Goal: Task Accomplishment & Management: Manage account settings

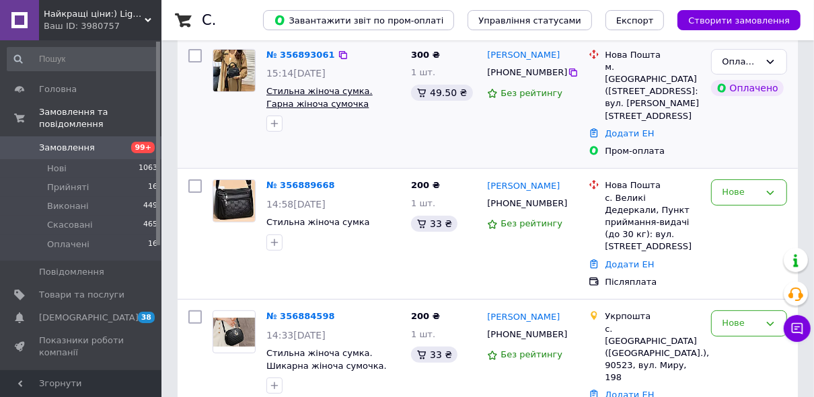
scroll to position [161, 0]
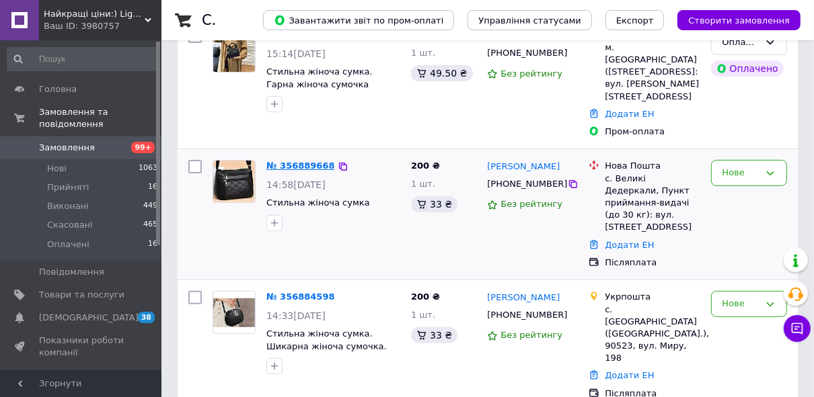
click at [300, 161] on link "№ 356889668" at bounding box center [300, 166] width 69 height 10
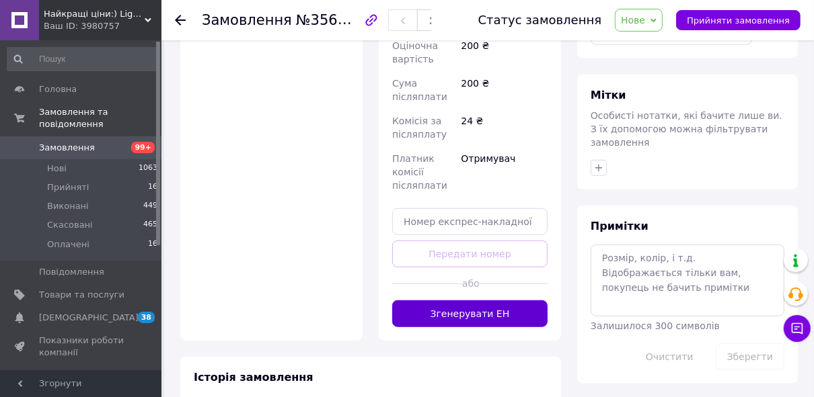
click at [526, 301] on button "Згенерувати ЕН" at bounding box center [469, 314] width 155 height 27
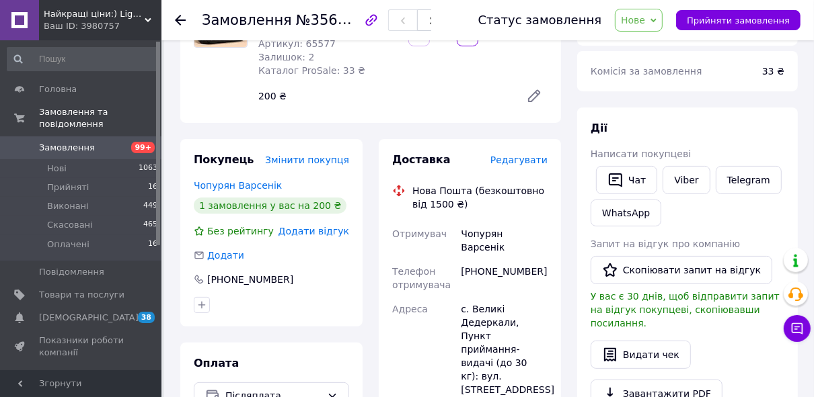
scroll to position [54, 0]
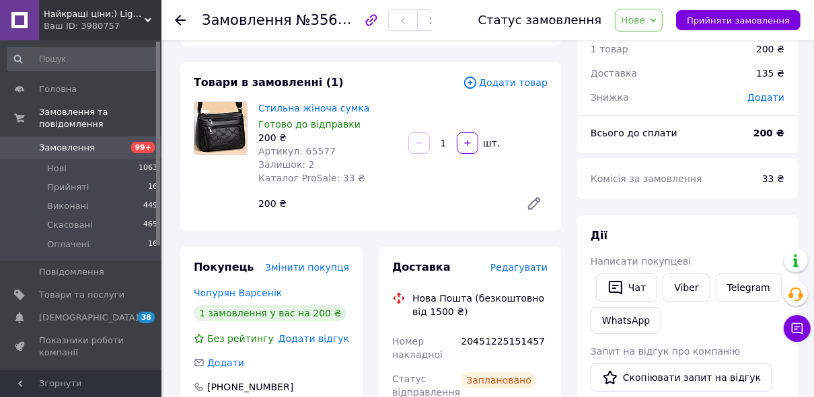
click at [128, 137] on link "Замовлення 99+" at bounding box center [82, 148] width 165 height 23
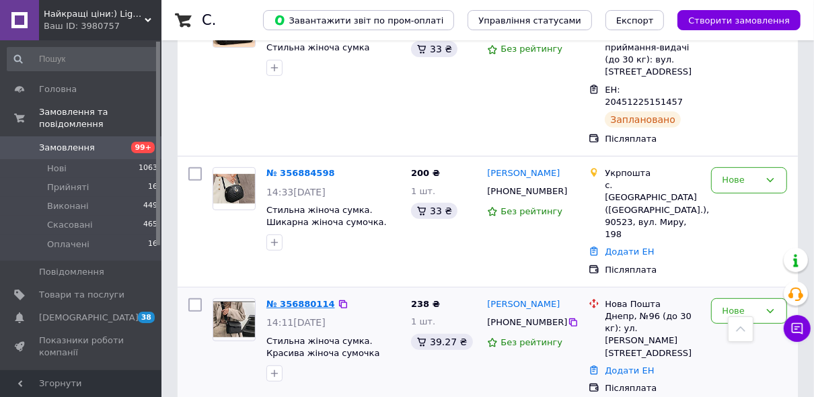
scroll to position [323, 0]
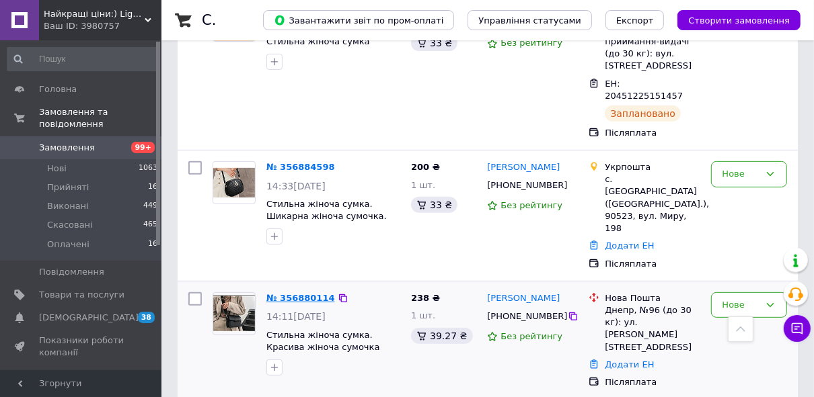
click at [311, 293] on link "№ 356880114" at bounding box center [300, 298] width 69 height 10
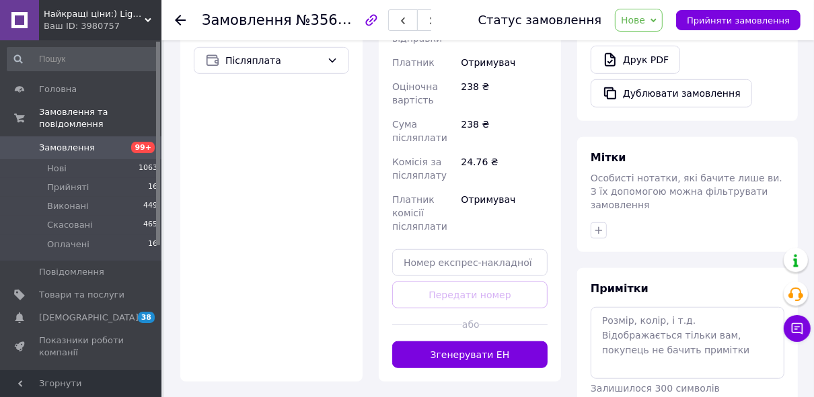
scroll to position [592, 0]
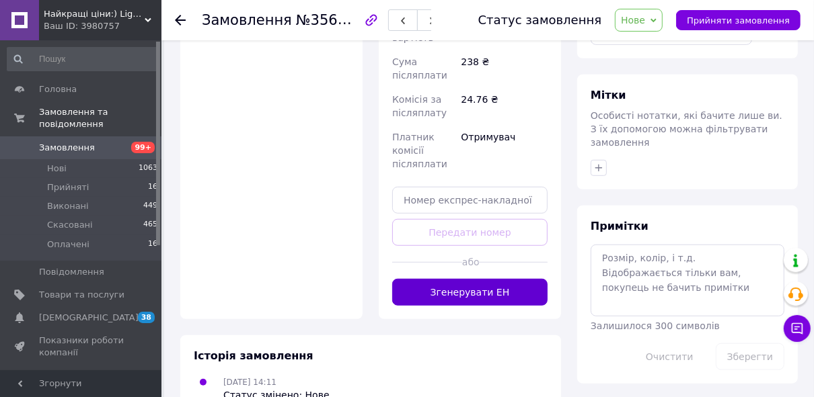
click at [478, 279] on button "Згенерувати ЕН" at bounding box center [469, 292] width 155 height 27
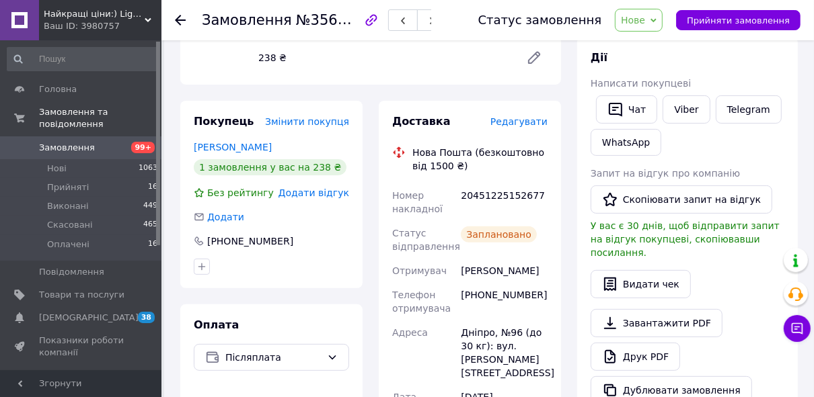
scroll to position [215, 0]
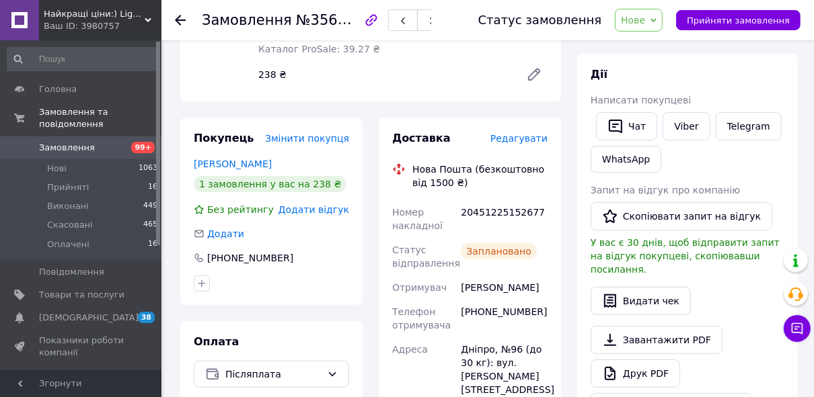
click at [54, 137] on link "Замовлення 99+" at bounding box center [82, 148] width 165 height 23
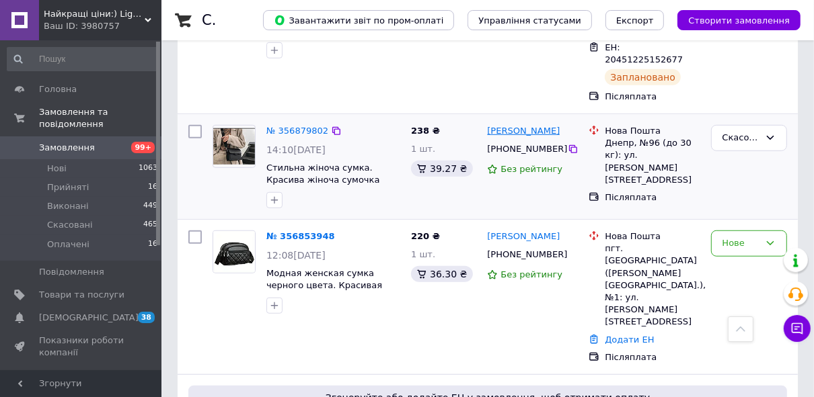
scroll to position [646, 0]
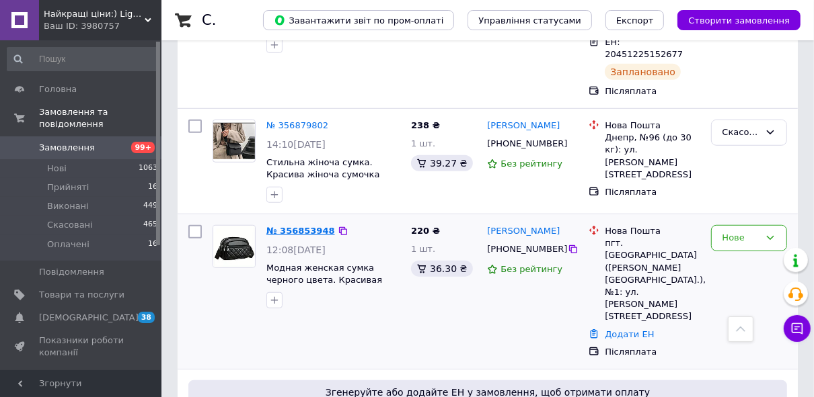
click at [313, 226] on link "№ 356853948" at bounding box center [300, 231] width 69 height 10
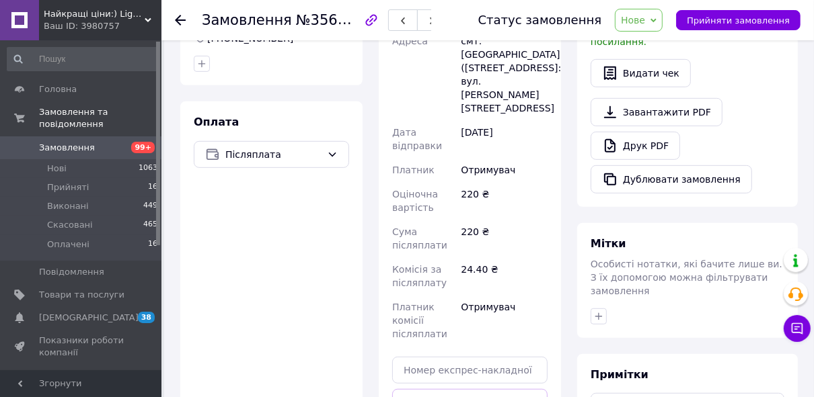
scroll to position [525, 0]
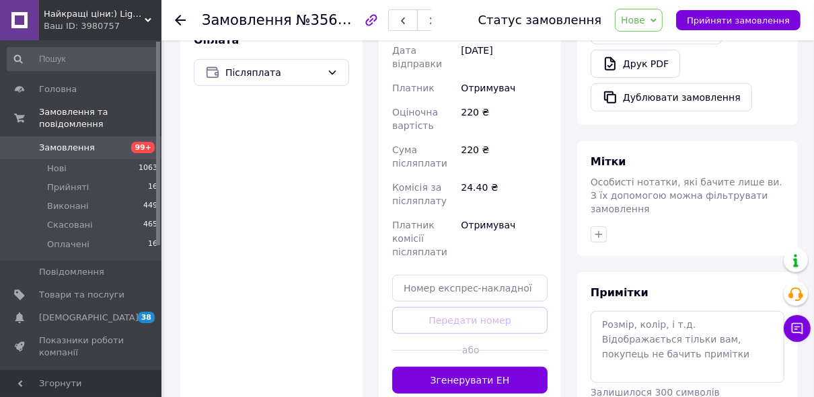
drag, startPoint x: 527, startPoint y: 369, endPoint x: 543, endPoint y: 356, distance: 20.6
click at [527, 369] on button "Згенерувати ЕН" at bounding box center [469, 380] width 155 height 27
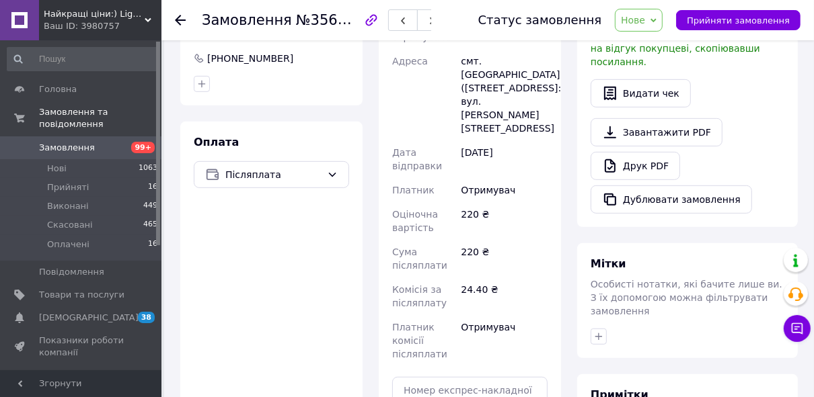
scroll to position [256, 0]
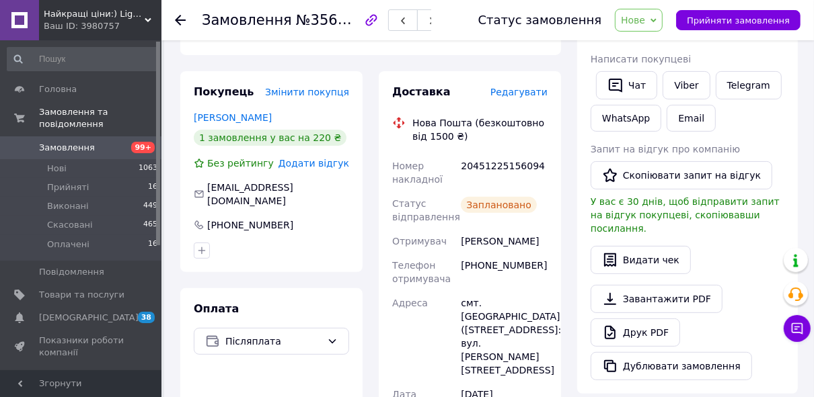
click at [52, 142] on span "Замовлення" at bounding box center [67, 148] width 56 height 12
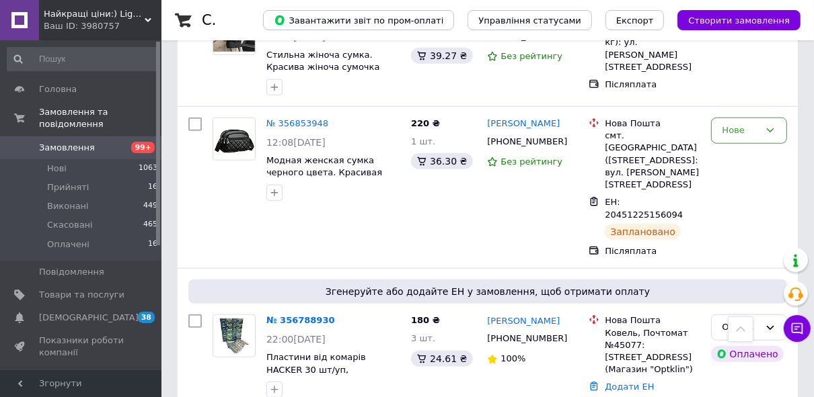
scroll to position [807, 0]
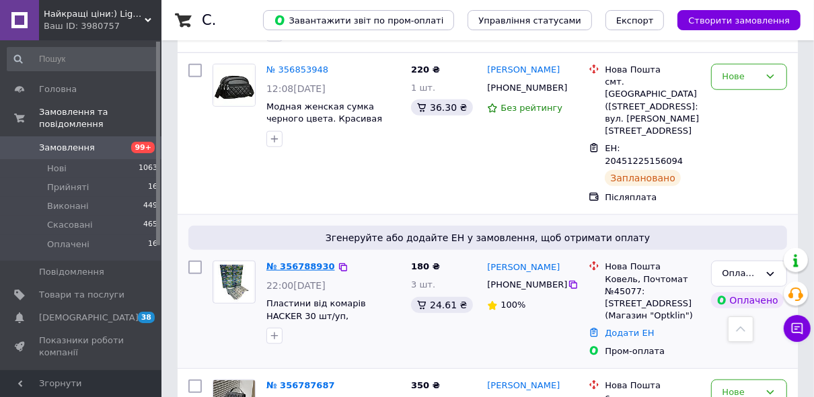
click at [309, 262] on link "№ 356788930" at bounding box center [300, 267] width 69 height 10
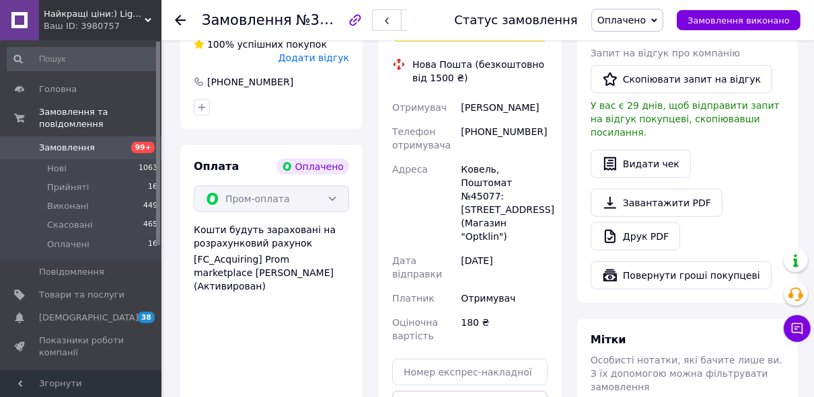
scroll to position [857, 0]
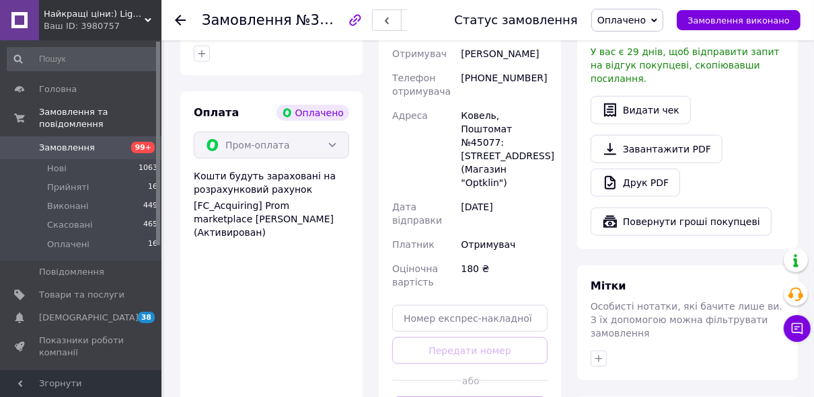
click at [509, 358] on div "Доставка [PERSON_NAME] Вкажіть номер експрес-накладної Обов'язково введіть номе…" at bounding box center [470, 167] width 182 height 539
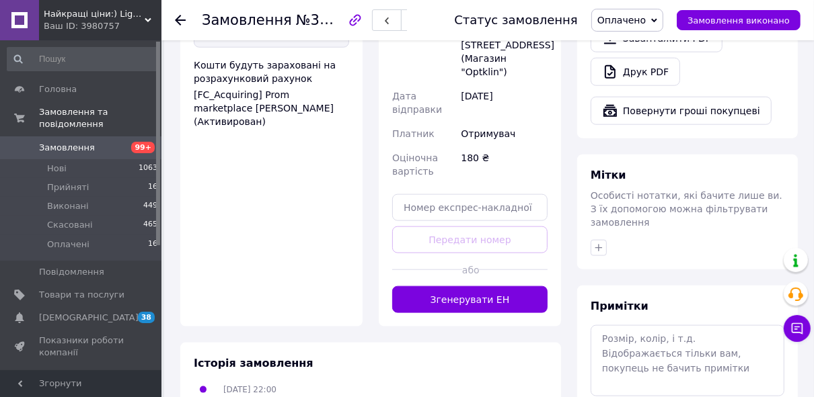
scroll to position [1007, 0]
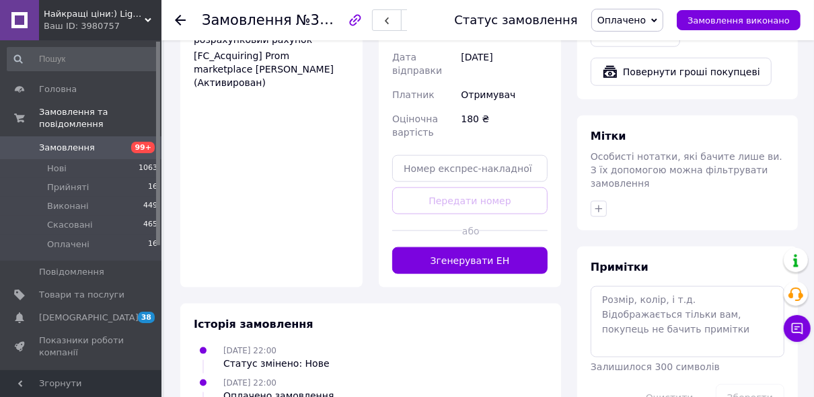
click at [514, 247] on button "Згенерувати ЕН" at bounding box center [469, 260] width 155 height 27
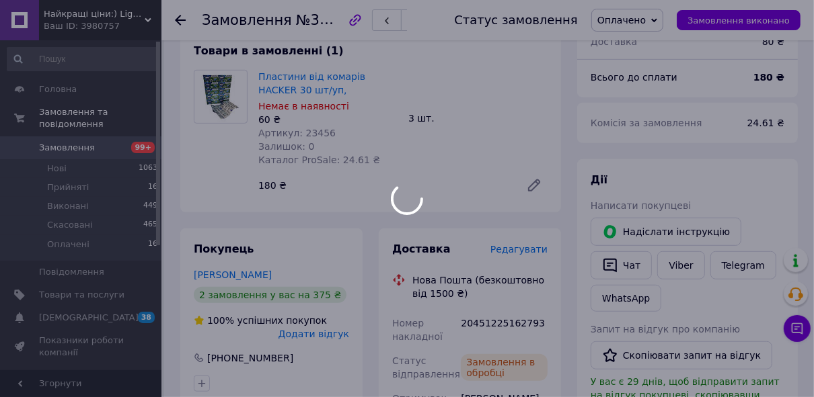
scroll to position [523, 0]
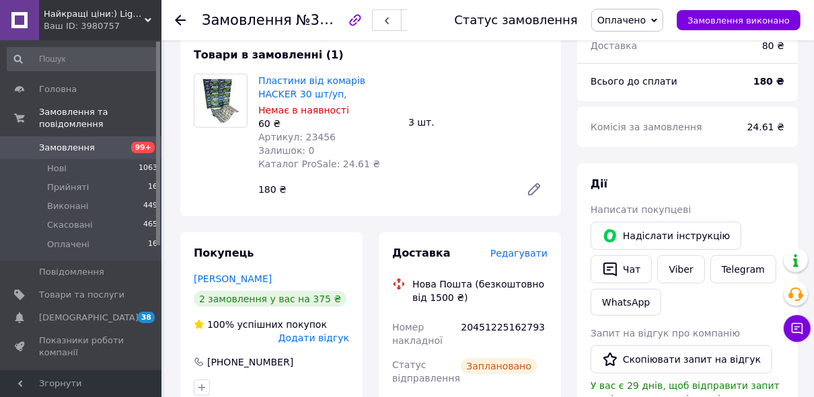
click at [74, 142] on span "Замовлення" at bounding box center [67, 148] width 56 height 12
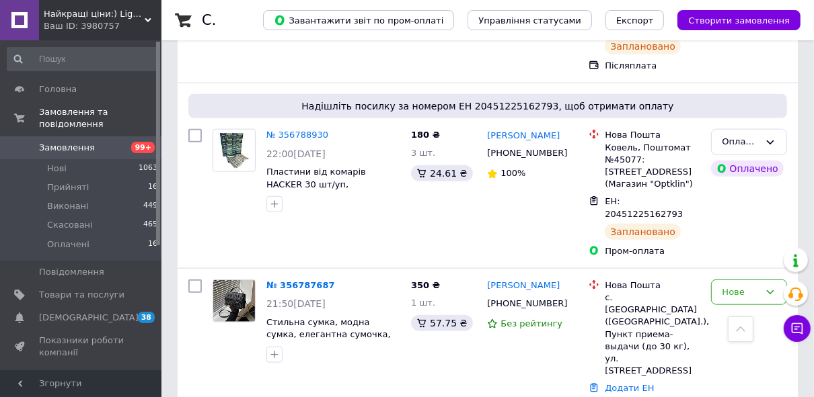
scroll to position [915, 0]
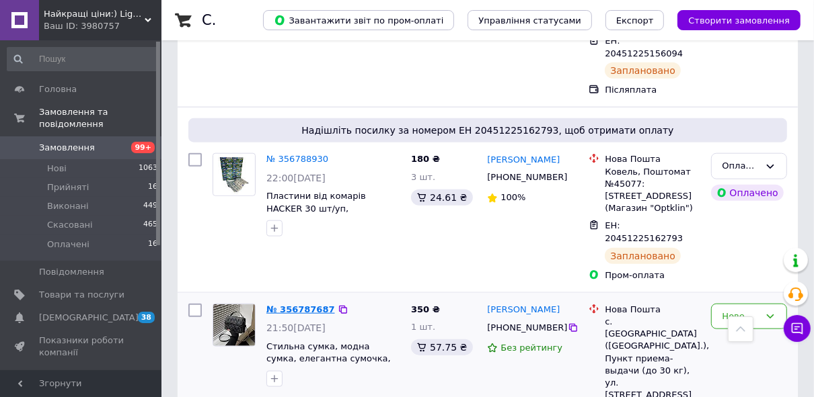
click at [309, 305] on link "№ 356787687" at bounding box center [300, 310] width 69 height 10
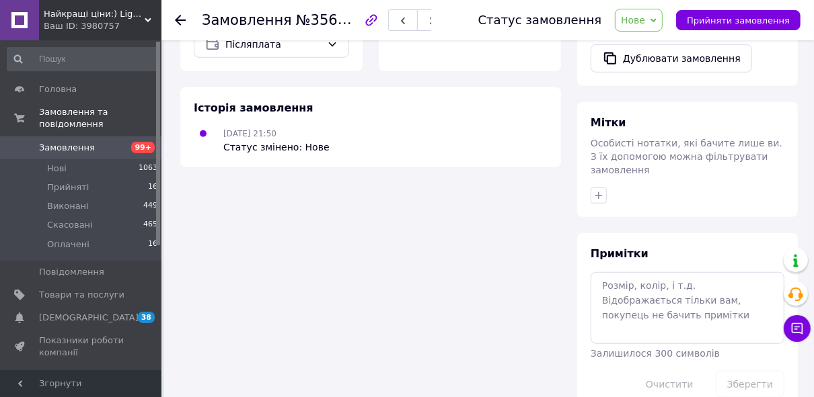
scroll to position [619, 0]
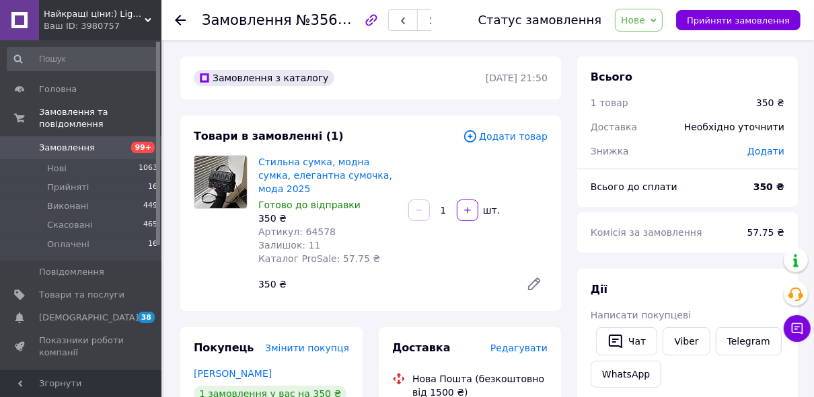
scroll to position [161, 0]
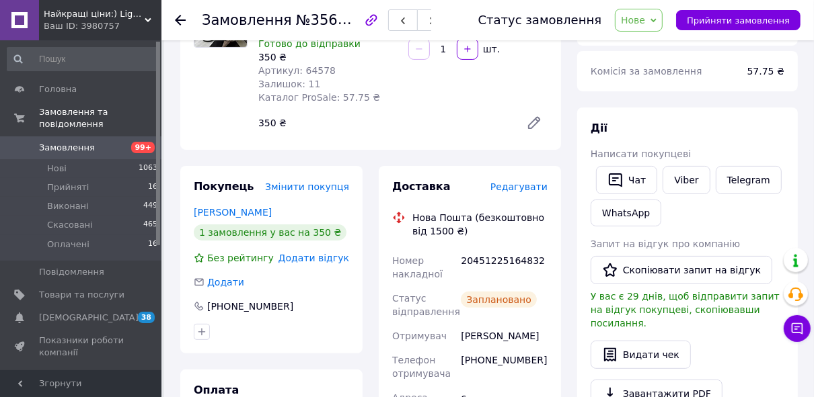
click at [48, 142] on span "Замовлення" at bounding box center [67, 148] width 56 height 12
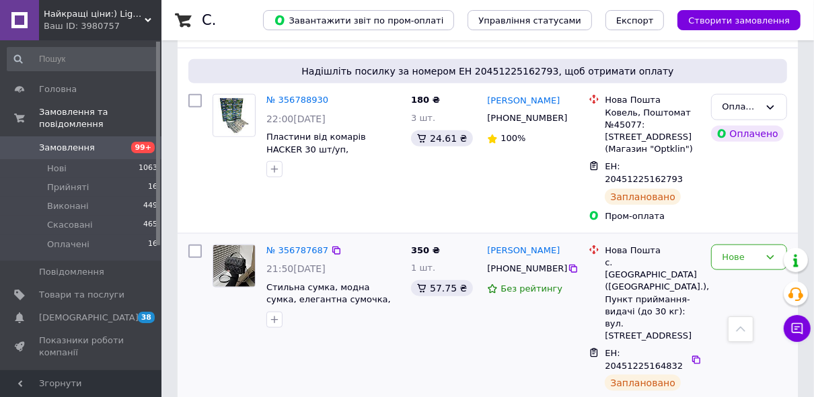
scroll to position [1076, 0]
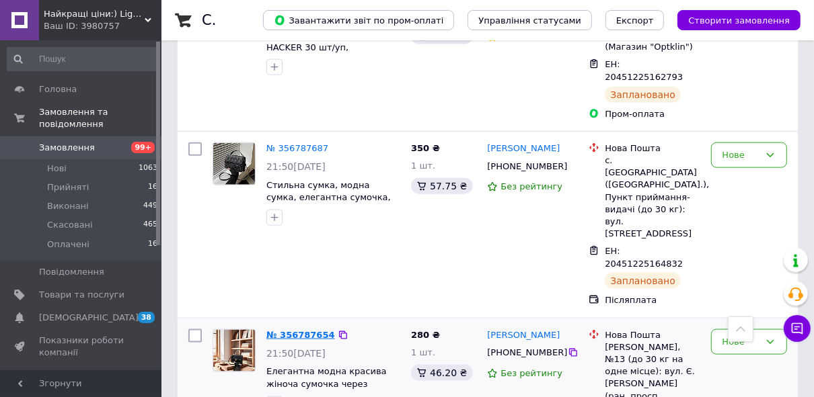
click at [315, 330] on link "№ 356787654" at bounding box center [300, 335] width 69 height 10
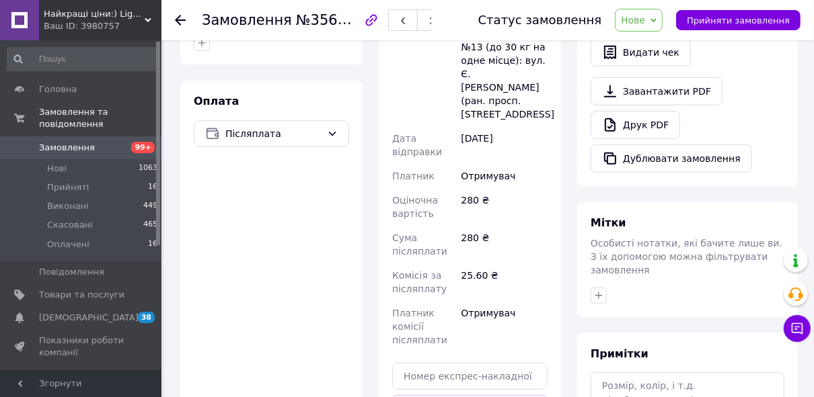
scroll to position [538, 0]
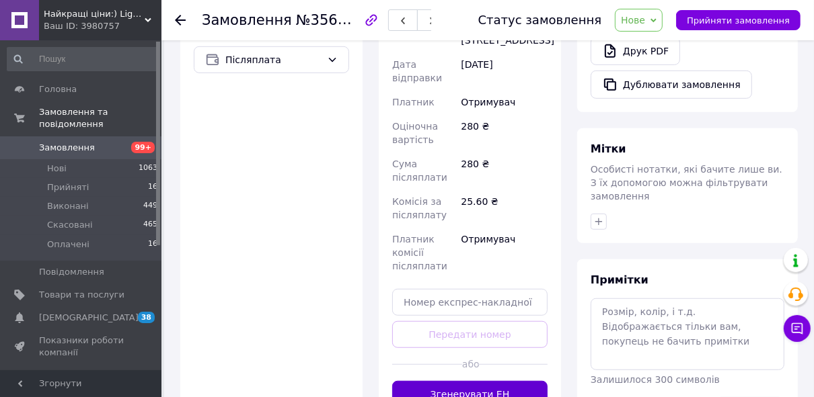
click at [479, 387] on button "Згенерувати ЕН" at bounding box center [469, 394] width 155 height 27
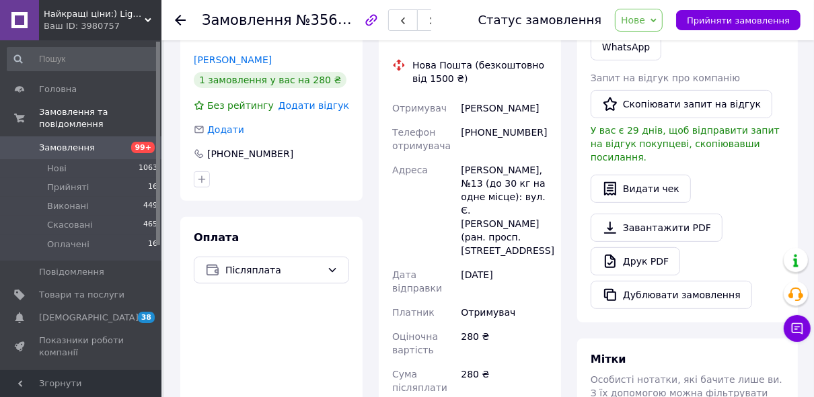
scroll to position [215, 0]
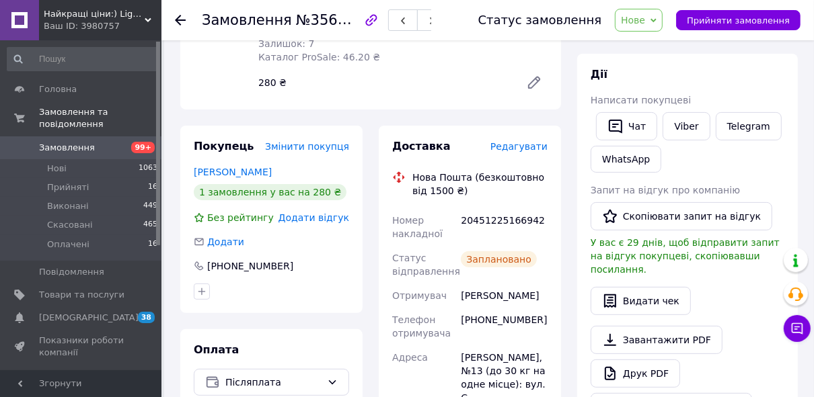
click at [108, 142] on span "Замовлення" at bounding box center [81, 148] width 85 height 12
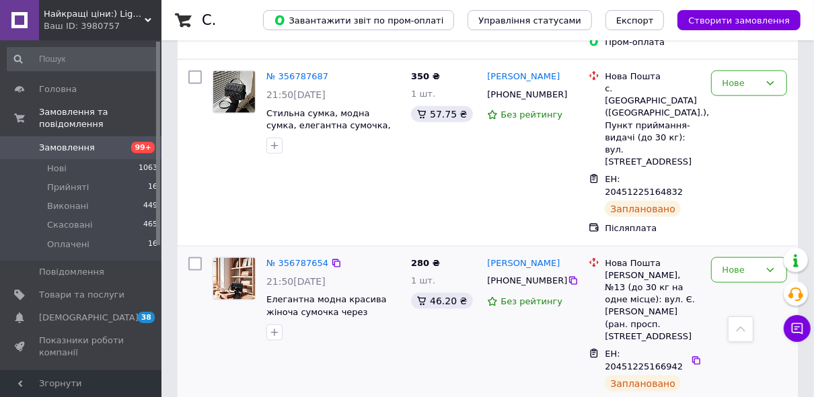
scroll to position [1184, 0]
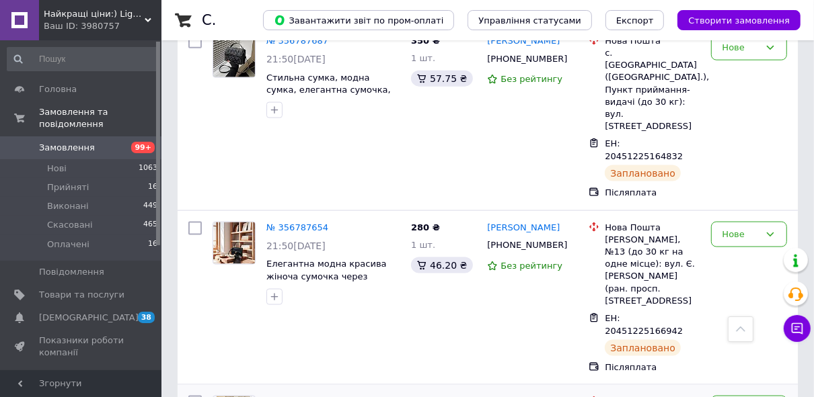
click at [307, 397] on link "№ 356781114" at bounding box center [300, 402] width 69 height 10
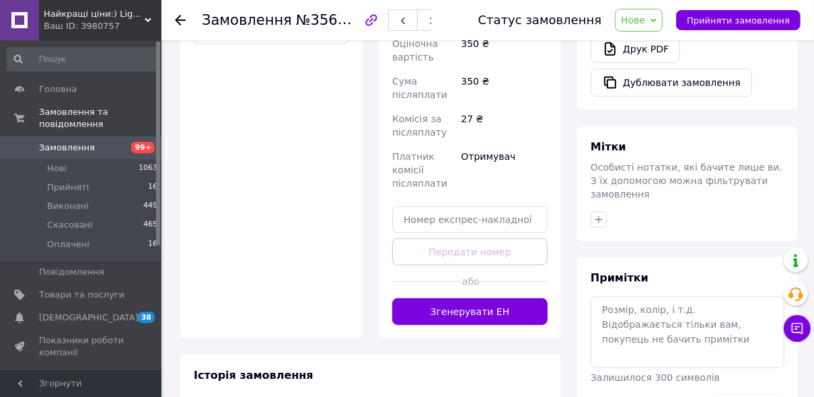
scroll to position [592, 0]
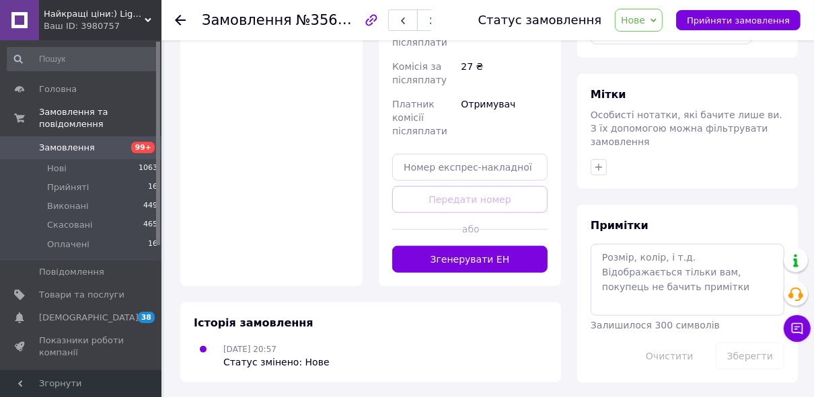
drag, startPoint x: 529, startPoint y: 256, endPoint x: 540, endPoint y: 249, distance: 12.7
click at [531, 254] on button "Згенерувати ЕН" at bounding box center [469, 259] width 155 height 27
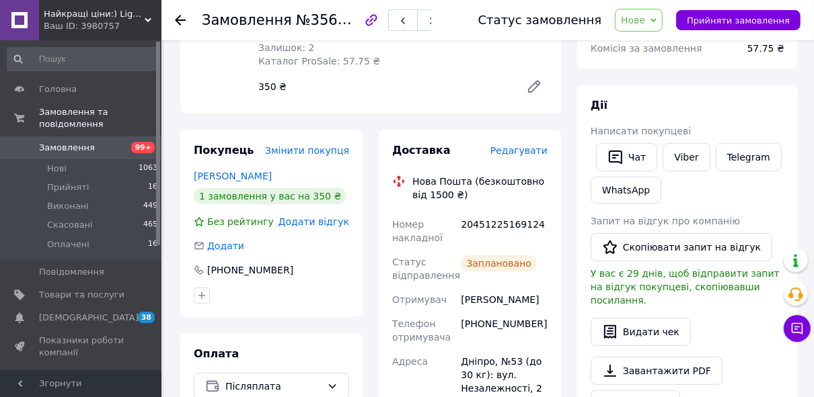
scroll to position [161, 0]
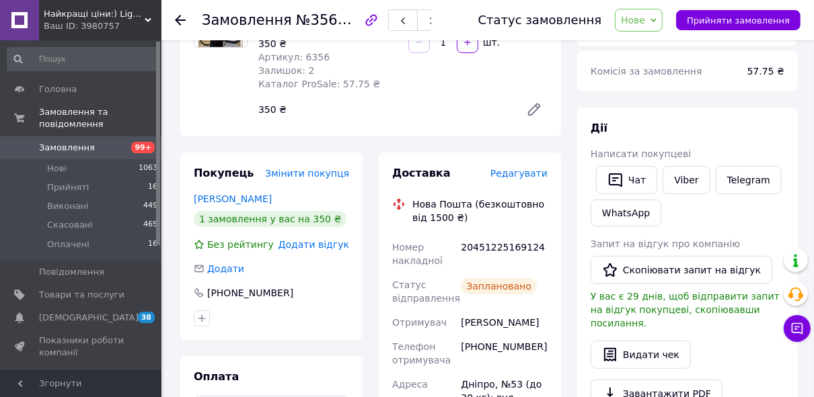
click at [103, 142] on span "Замовлення" at bounding box center [81, 148] width 85 height 12
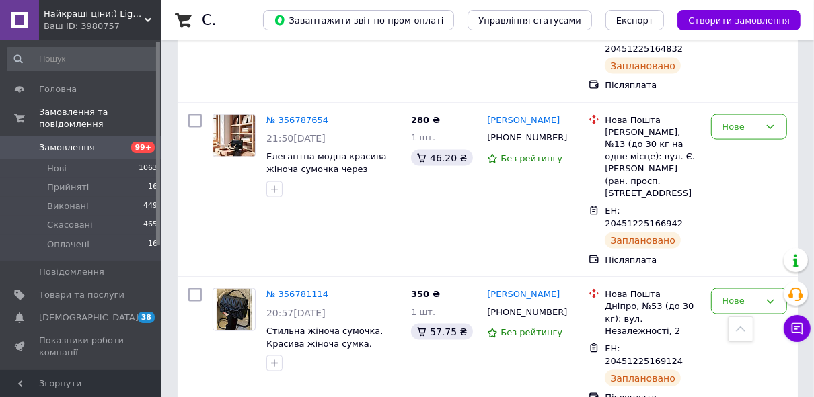
scroll to position [1291, 0]
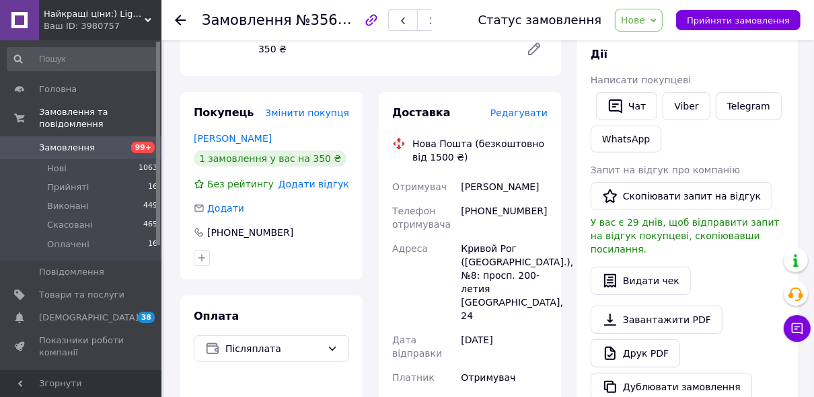
scroll to position [619, 0]
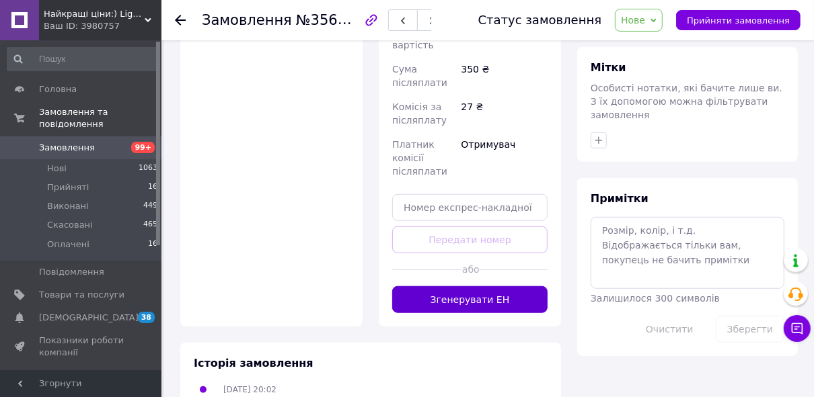
click at [517, 286] on button "Згенерувати ЕН" at bounding box center [469, 299] width 155 height 27
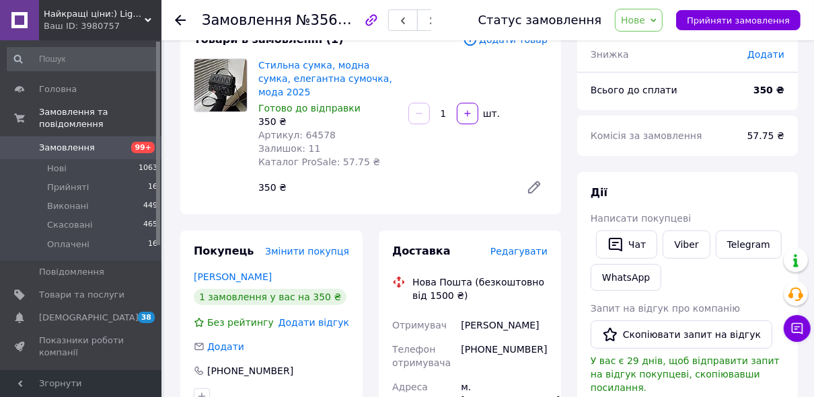
scroll to position [81, 0]
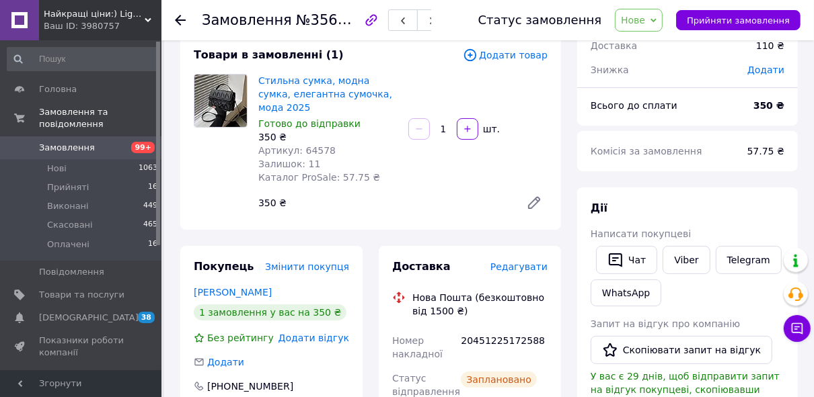
click at [100, 142] on span "Замовлення" at bounding box center [81, 148] width 85 height 12
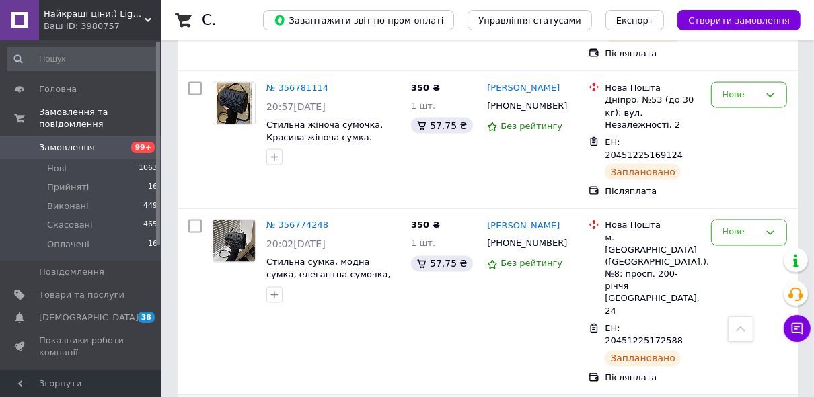
scroll to position [1560, 0]
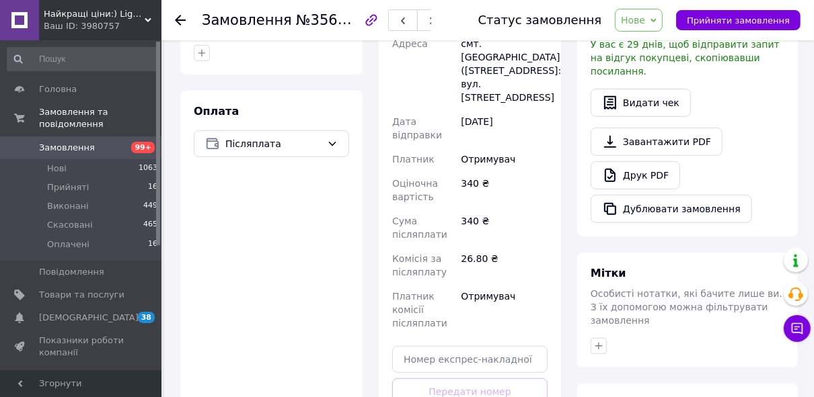
scroll to position [579, 0]
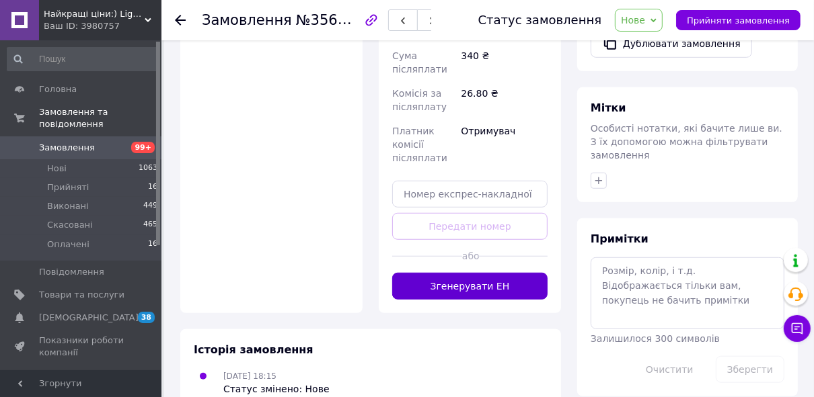
click at [477, 273] on button "Згенерувати ЕН" at bounding box center [469, 286] width 155 height 27
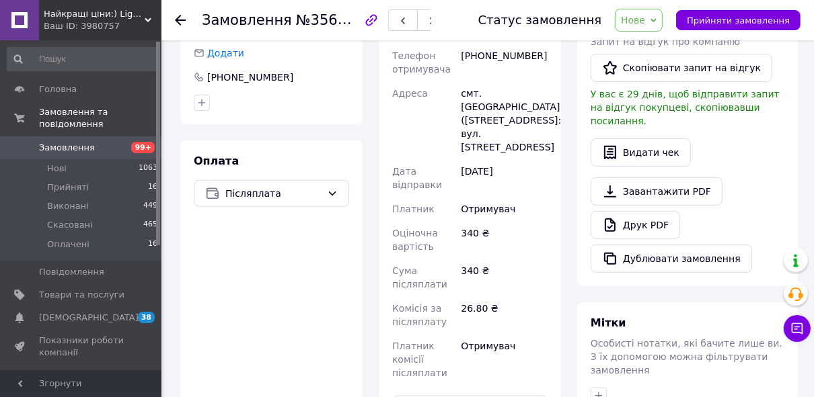
scroll to position [149, 0]
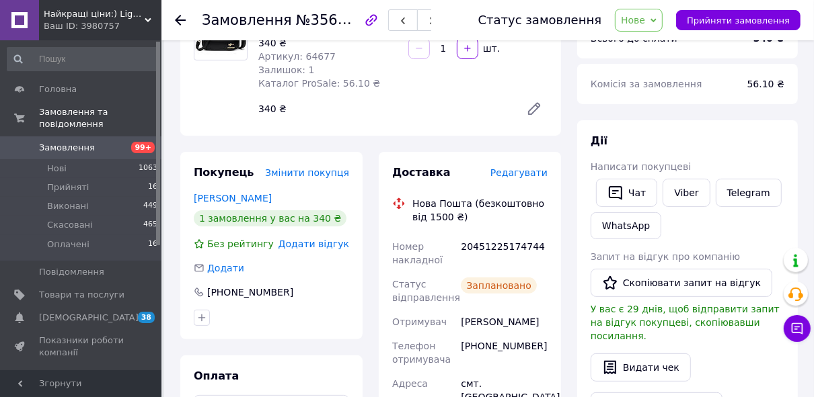
click at [106, 142] on span "Замовлення" at bounding box center [81, 148] width 85 height 12
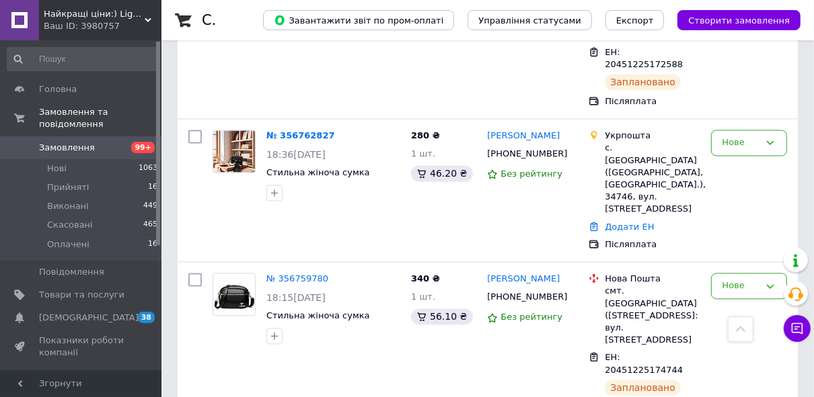
scroll to position [1775, 0]
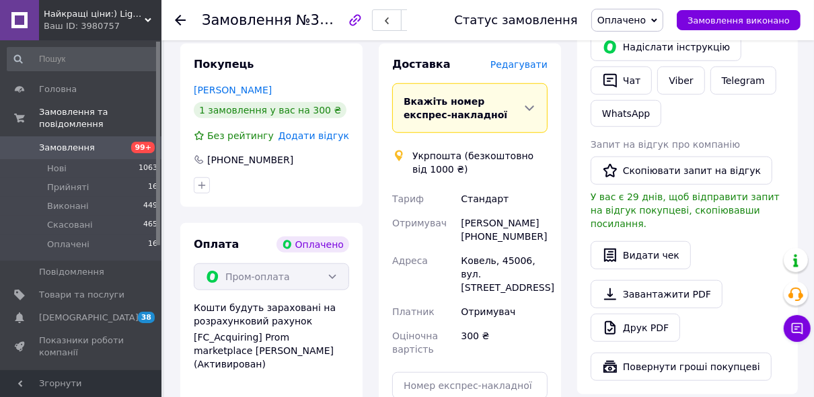
scroll to position [874, 0]
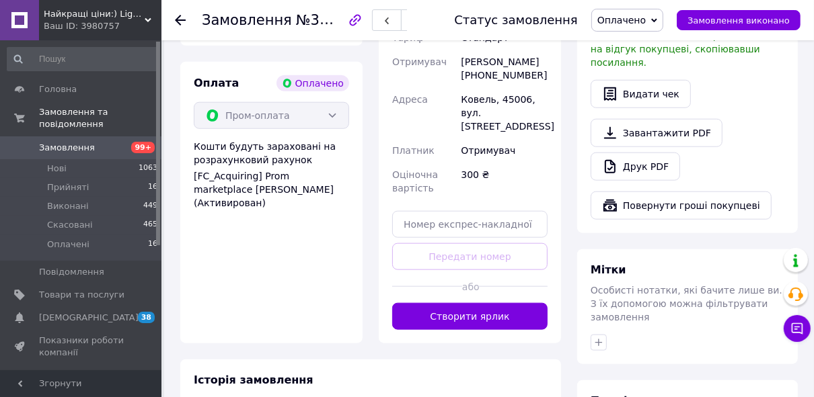
click at [516, 303] on button "Створити ярлик" at bounding box center [469, 316] width 155 height 27
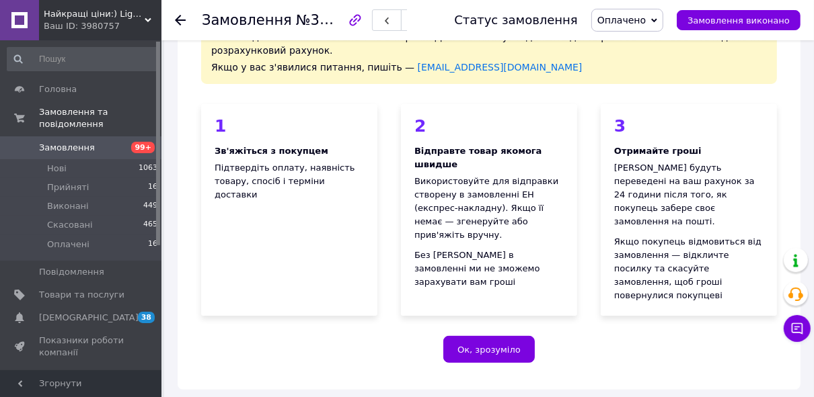
scroll to position [67, 0]
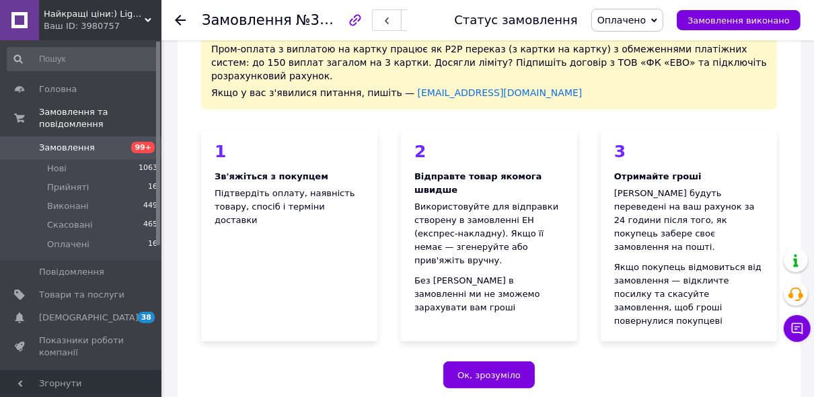
click at [75, 142] on span "Замовлення" at bounding box center [67, 148] width 56 height 12
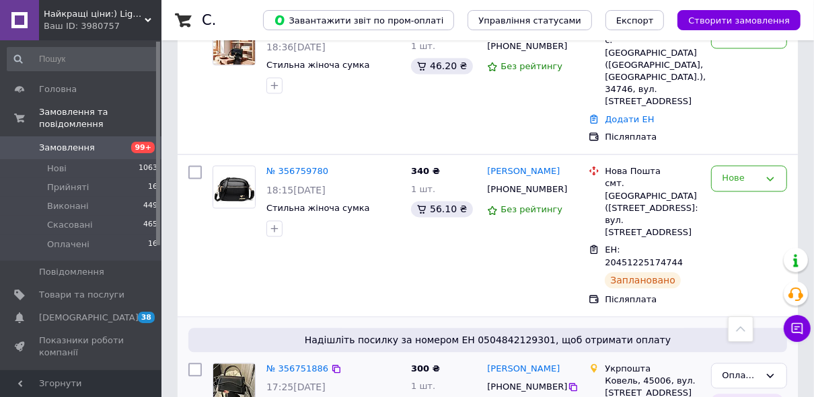
scroll to position [1883, 0]
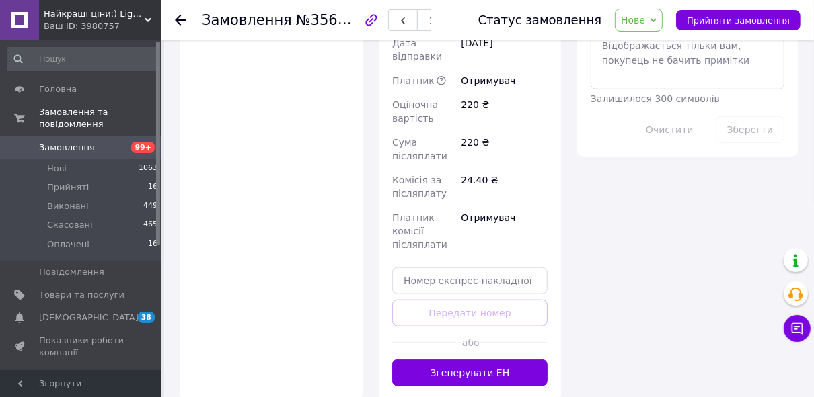
scroll to position [865, 0]
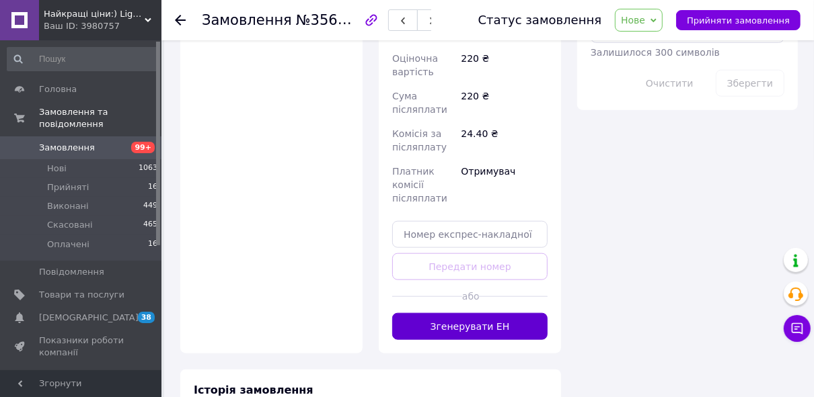
click at [475, 313] on button "Згенерувати ЕН" at bounding box center [469, 326] width 155 height 27
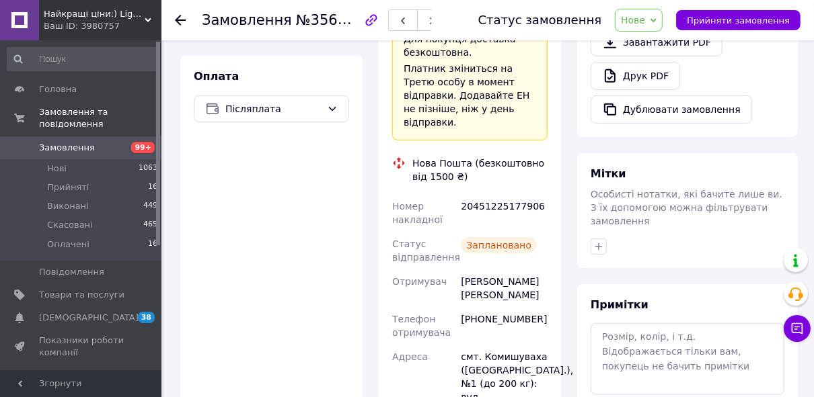
scroll to position [327, 0]
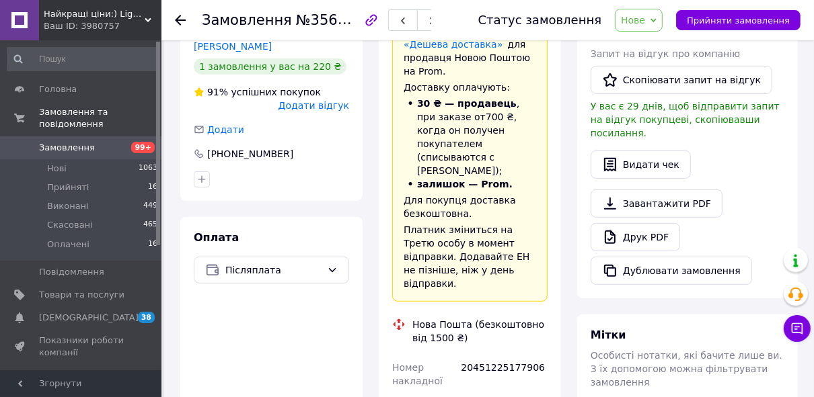
click at [83, 142] on span "Замовлення" at bounding box center [67, 148] width 56 height 12
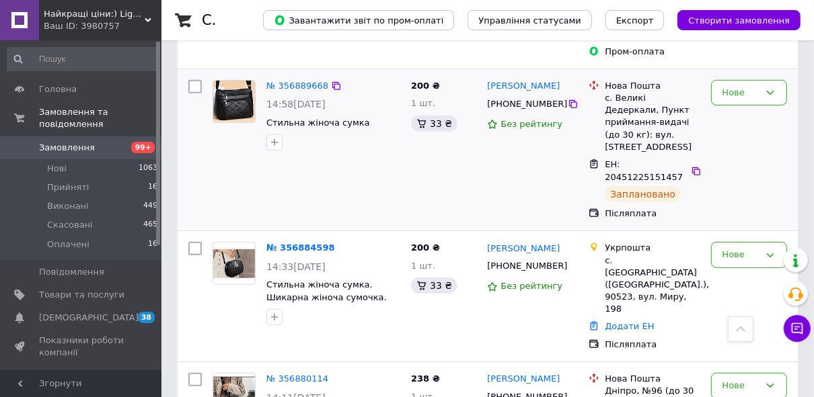
scroll to position [215, 0]
